Goal: Transaction & Acquisition: Purchase product/service

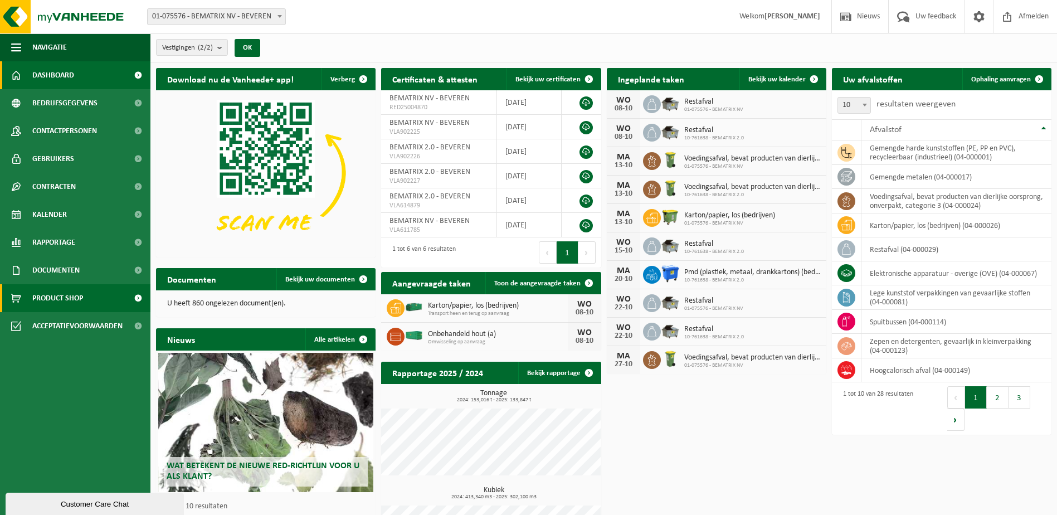
click at [32, 300] on span "Product Shop" at bounding box center [57, 298] width 51 height 28
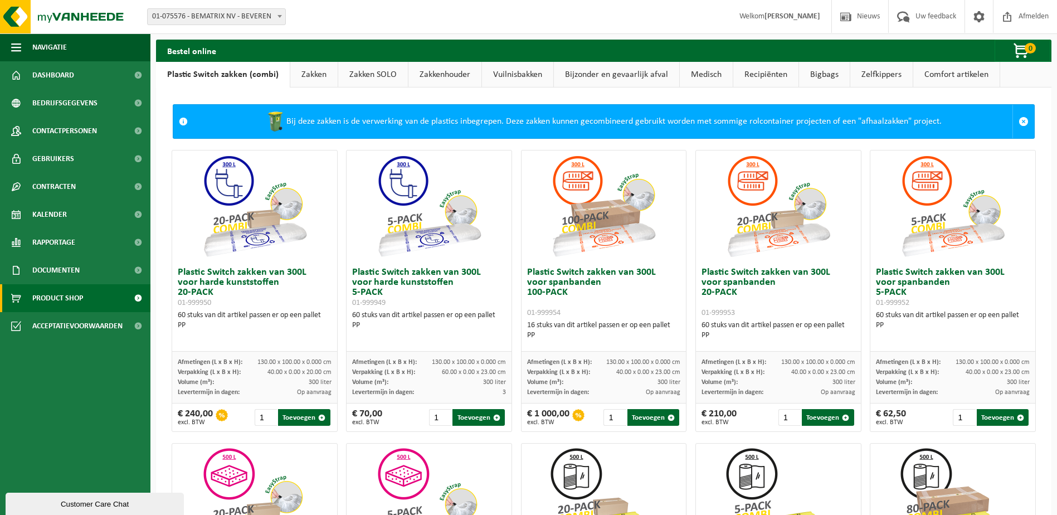
click at [515, 69] on link "Vuilnisbakken" at bounding box center [517, 75] width 71 height 26
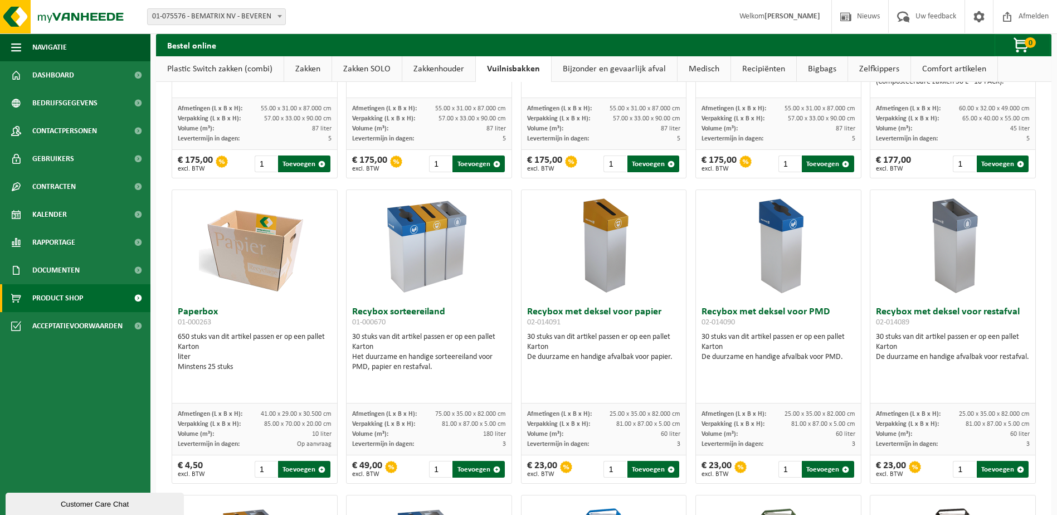
scroll to position [223, 0]
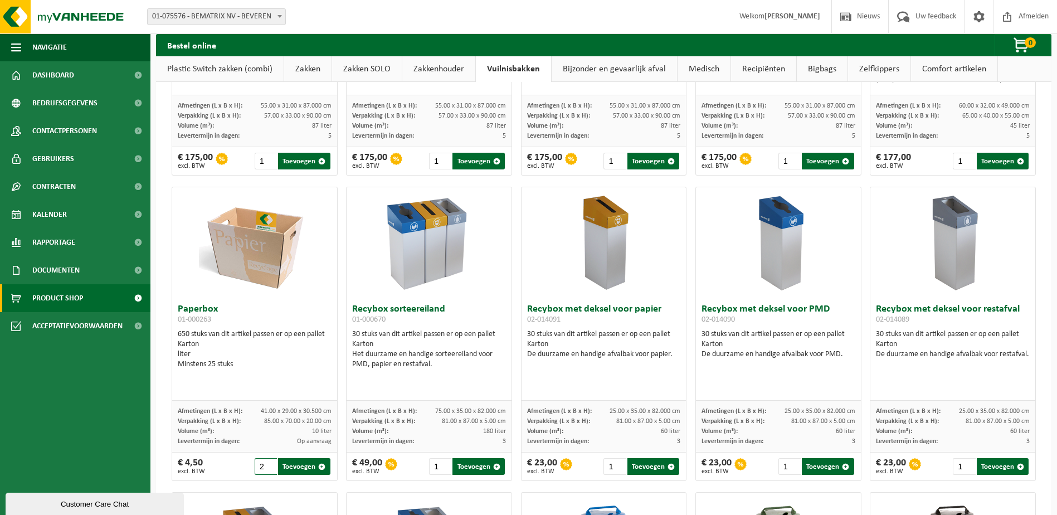
click at [268, 462] on input "2" at bounding box center [266, 466] width 22 height 17
click at [268, 462] on input "3" at bounding box center [266, 466] width 22 height 17
click at [268, 462] on input "4" at bounding box center [266, 466] width 22 height 17
click at [268, 462] on input "5" at bounding box center [266, 466] width 22 height 17
click at [268, 462] on input "6" at bounding box center [266, 466] width 22 height 17
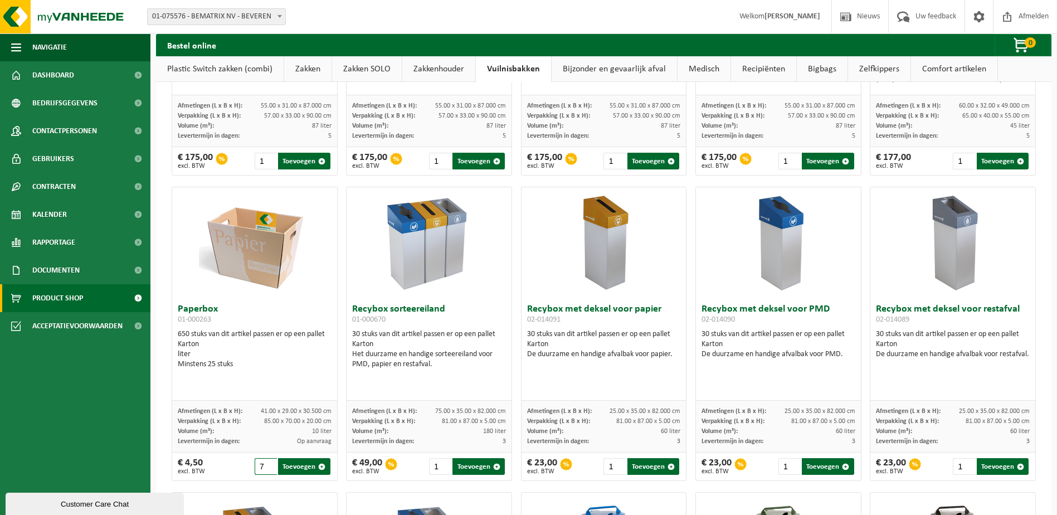
click at [268, 462] on input "7" at bounding box center [266, 466] width 22 height 17
click at [268, 462] on input "8" at bounding box center [266, 466] width 22 height 17
click at [268, 462] on input "9" at bounding box center [266, 466] width 22 height 17
click at [267, 465] on input "10" at bounding box center [266, 466] width 22 height 17
click at [267, 465] on input "11" at bounding box center [266, 466] width 22 height 17
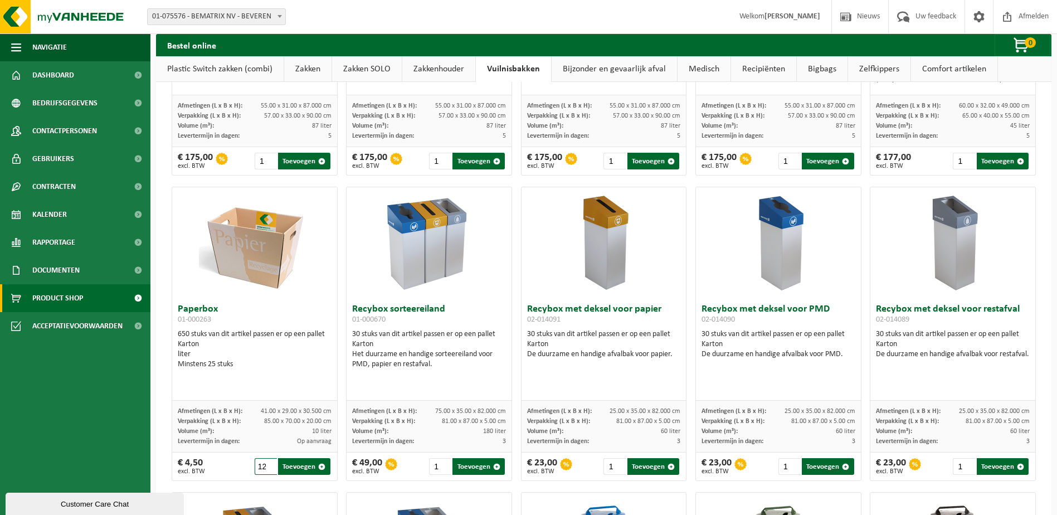
click at [267, 465] on input "12" at bounding box center [266, 466] width 22 height 17
click at [267, 465] on input "13" at bounding box center [266, 466] width 22 height 17
click at [267, 465] on input "14" at bounding box center [266, 466] width 22 height 17
click at [267, 465] on input "15" at bounding box center [266, 466] width 22 height 17
click at [267, 465] on input "16" at bounding box center [266, 466] width 22 height 17
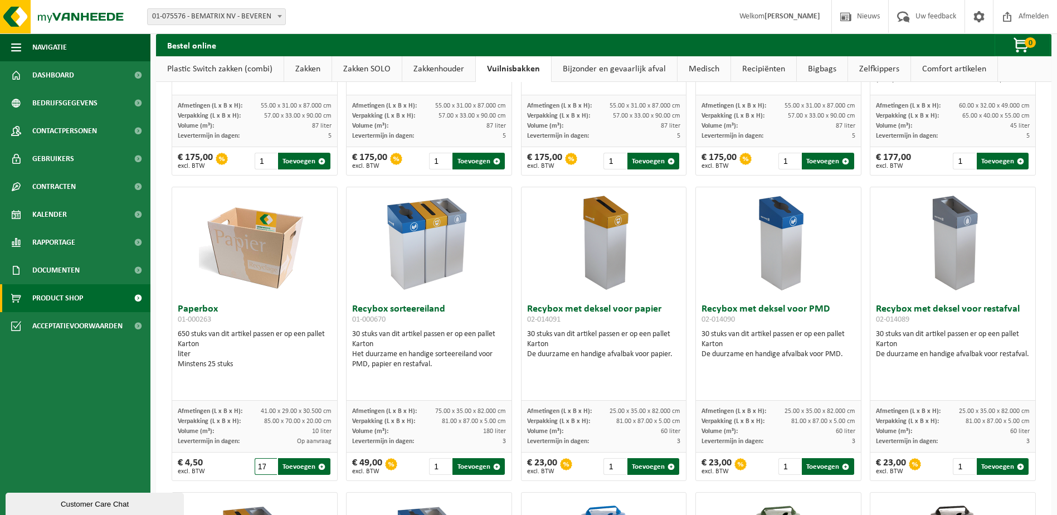
click at [267, 465] on input "17" at bounding box center [266, 466] width 22 height 17
click at [267, 465] on input "18" at bounding box center [266, 466] width 22 height 17
click at [267, 465] on input "19" at bounding box center [266, 466] width 22 height 17
click at [267, 465] on input "20" at bounding box center [266, 466] width 22 height 17
click at [267, 465] on input "21" at bounding box center [266, 466] width 22 height 17
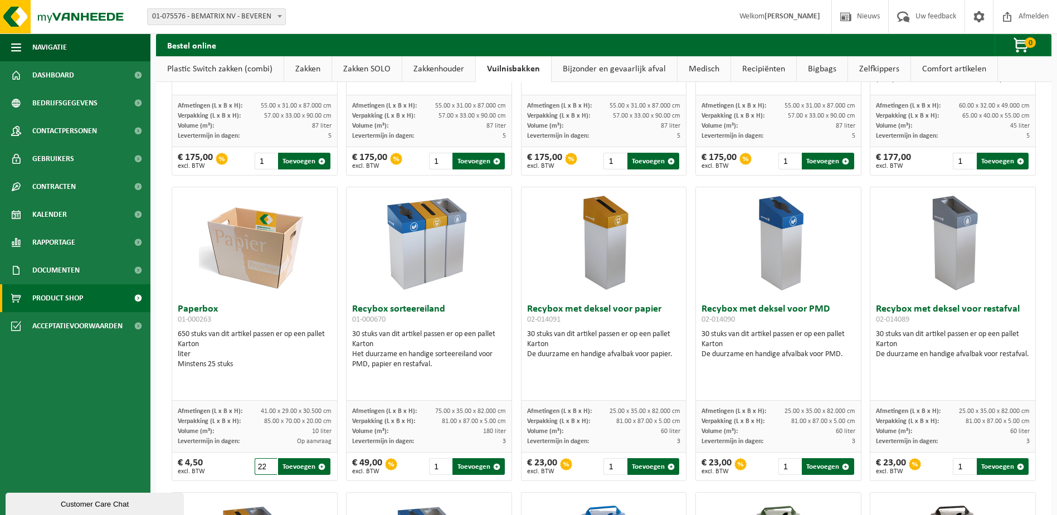
click at [267, 465] on input "22" at bounding box center [266, 466] width 22 height 17
click at [267, 465] on input "23" at bounding box center [266, 466] width 22 height 17
click at [267, 465] on input "24" at bounding box center [266, 466] width 22 height 17
click at [267, 465] on input "25" at bounding box center [266, 466] width 22 height 17
click at [306, 464] on button "Toevoegen" at bounding box center [304, 466] width 52 height 17
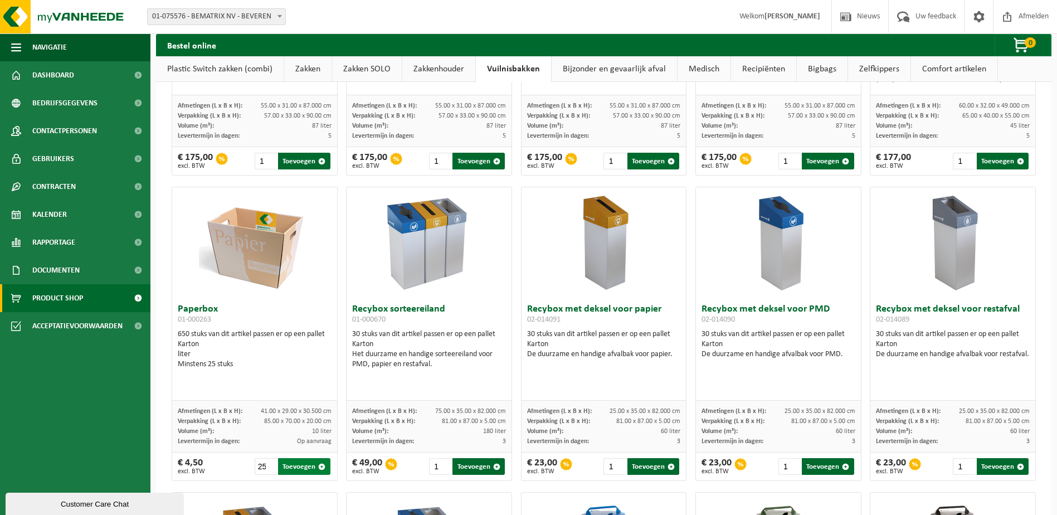
type input "1"
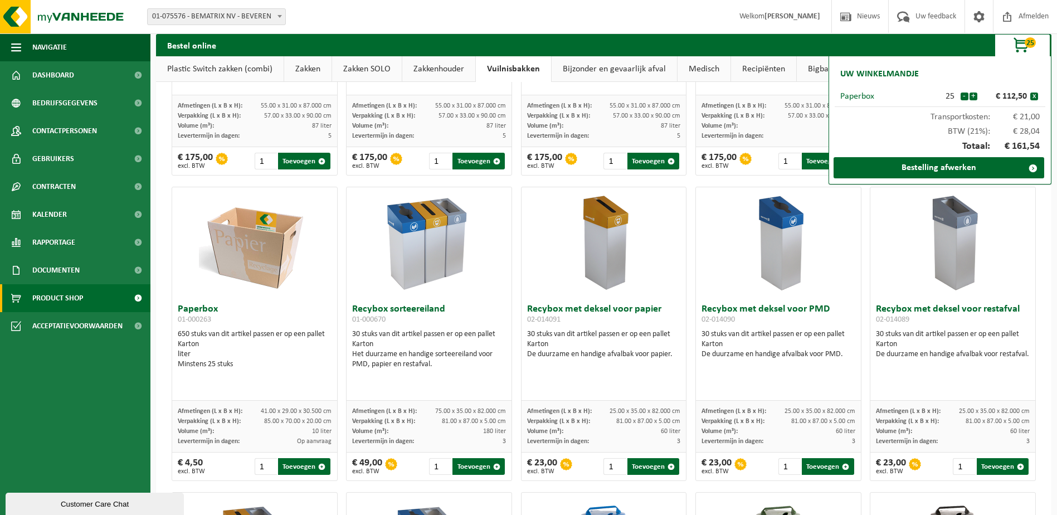
click at [1028, 41] on span "25" at bounding box center [1030, 42] width 11 height 11
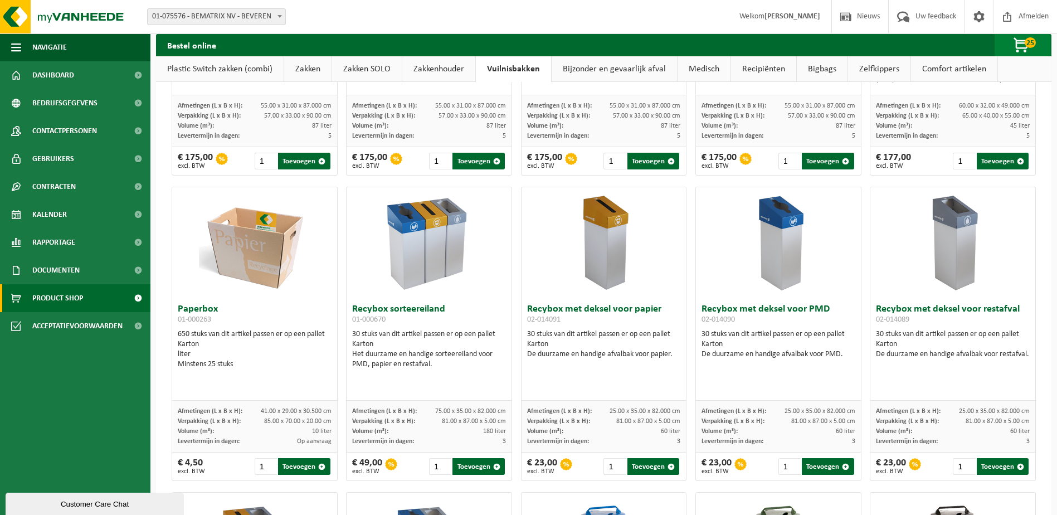
click at [1025, 45] on span "25" at bounding box center [1030, 42] width 11 height 11
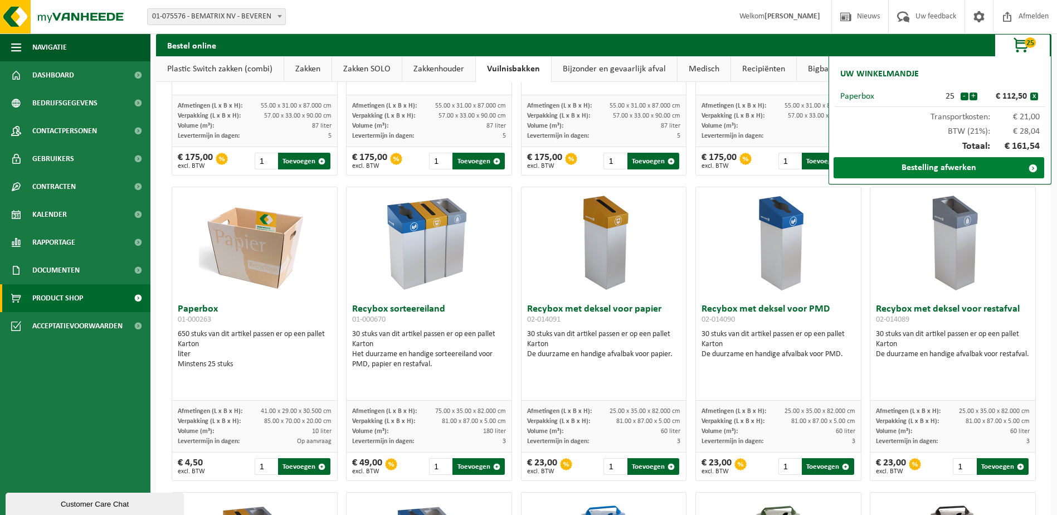
click at [943, 167] on link "Bestelling afwerken" at bounding box center [939, 167] width 211 height 21
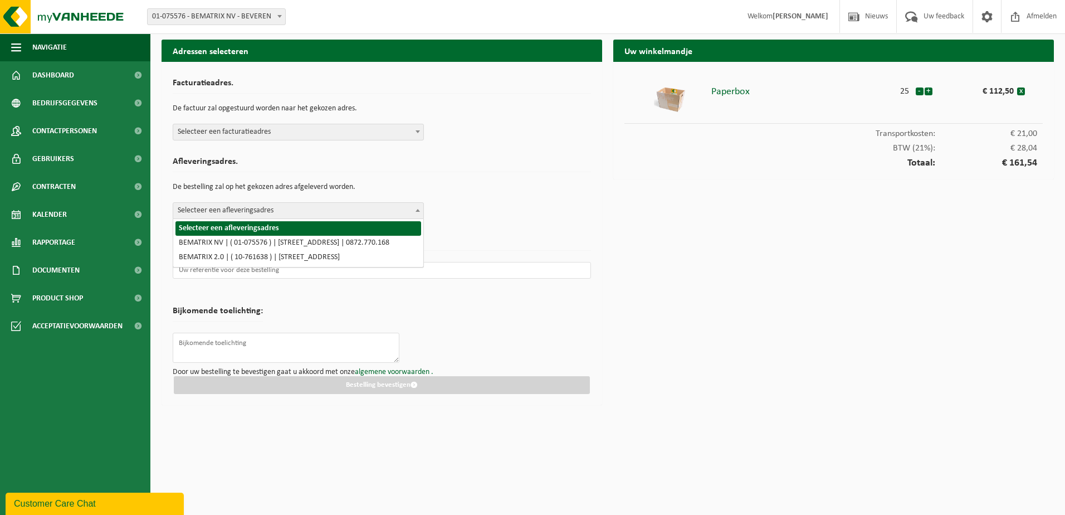
click at [413, 208] on span at bounding box center [417, 210] width 11 height 14
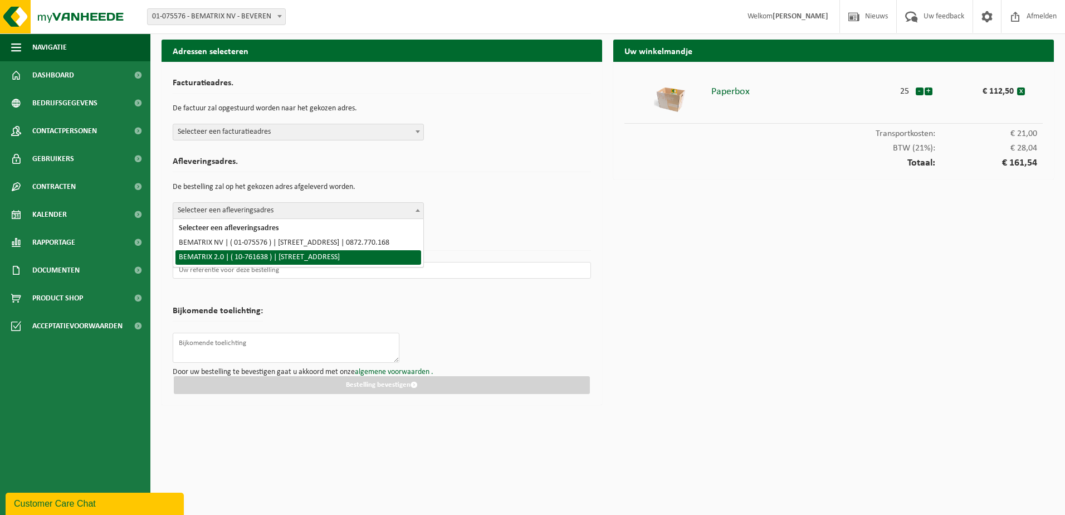
select select "17788"
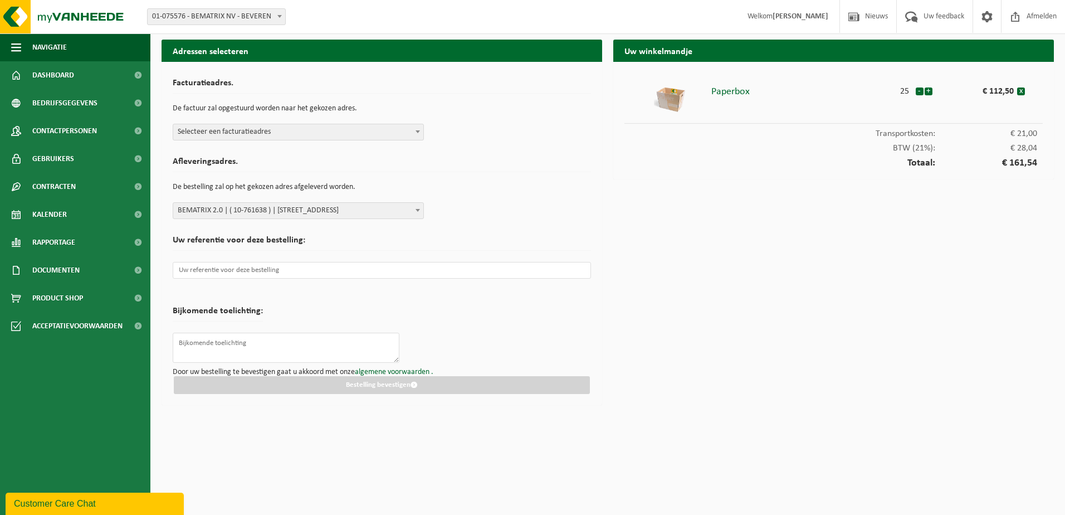
click at [337, 133] on span "Selecteer een facturatieadres" at bounding box center [298, 132] width 250 height 16
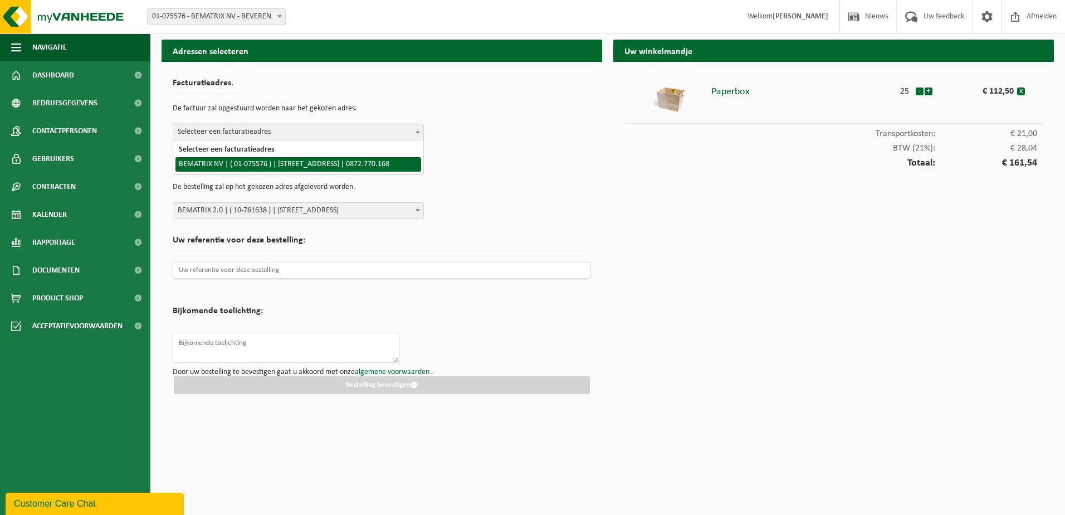
select select "17782"
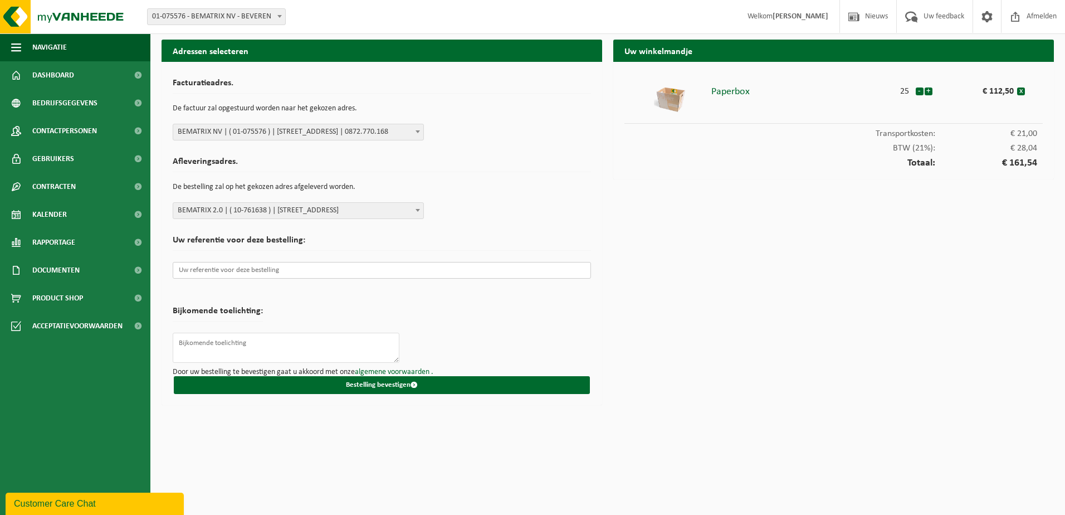
click at [305, 269] on input "text" at bounding box center [382, 270] width 418 height 17
click at [237, 270] on input "text" at bounding box center [382, 270] width 418 height 17
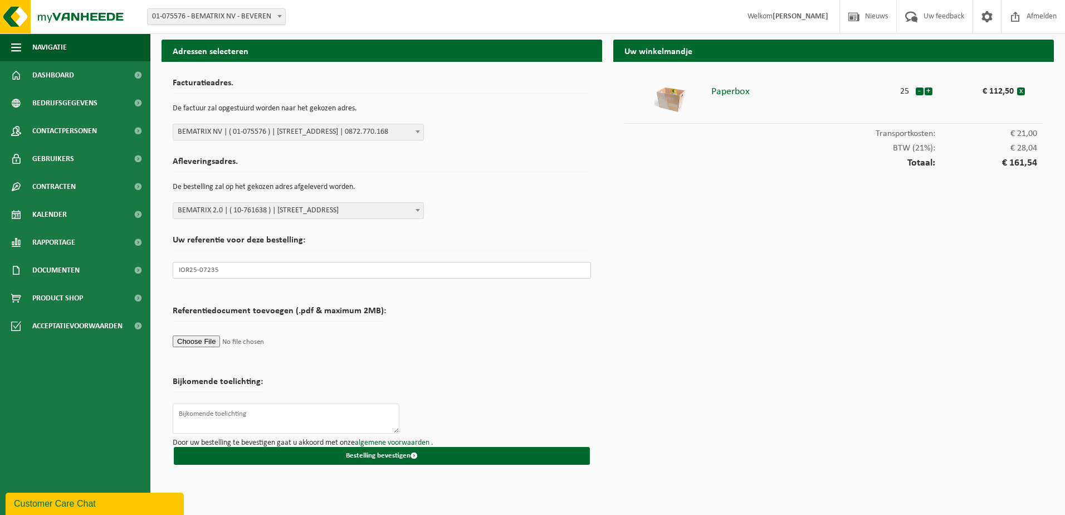
type input "IOR25-07235"
click at [281, 416] on textarea at bounding box center [286, 418] width 227 height 30
type textarea "G"
type textarea "Ter attentie van Michiel"
click at [264, 415] on textarea "Ter attentie van Michiel" at bounding box center [286, 418] width 227 height 30
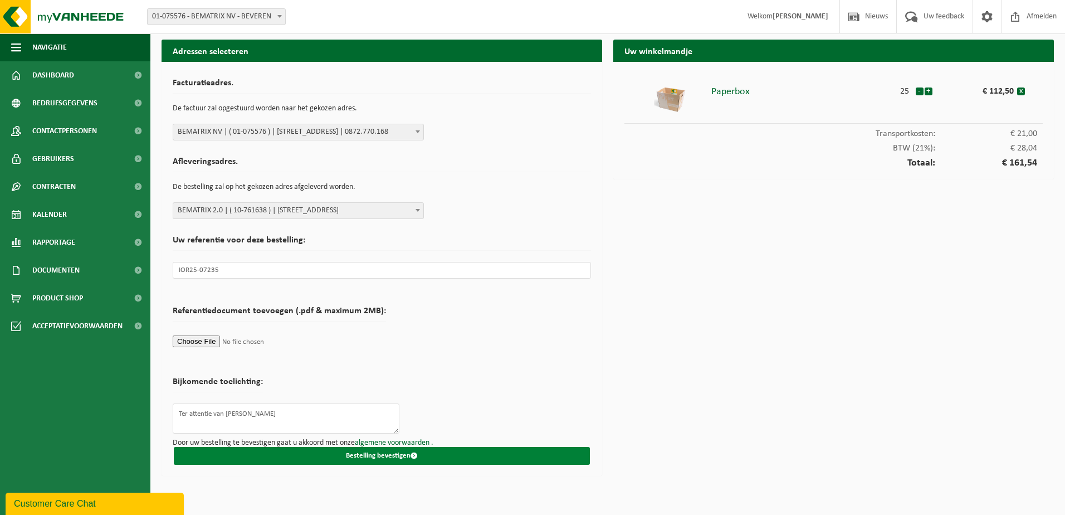
click at [400, 447] on button "Bestelling bevestigen" at bounding box center [382, 456] width 416 height 18
